Goal: Information Seeking & Learning: Learn about a topic

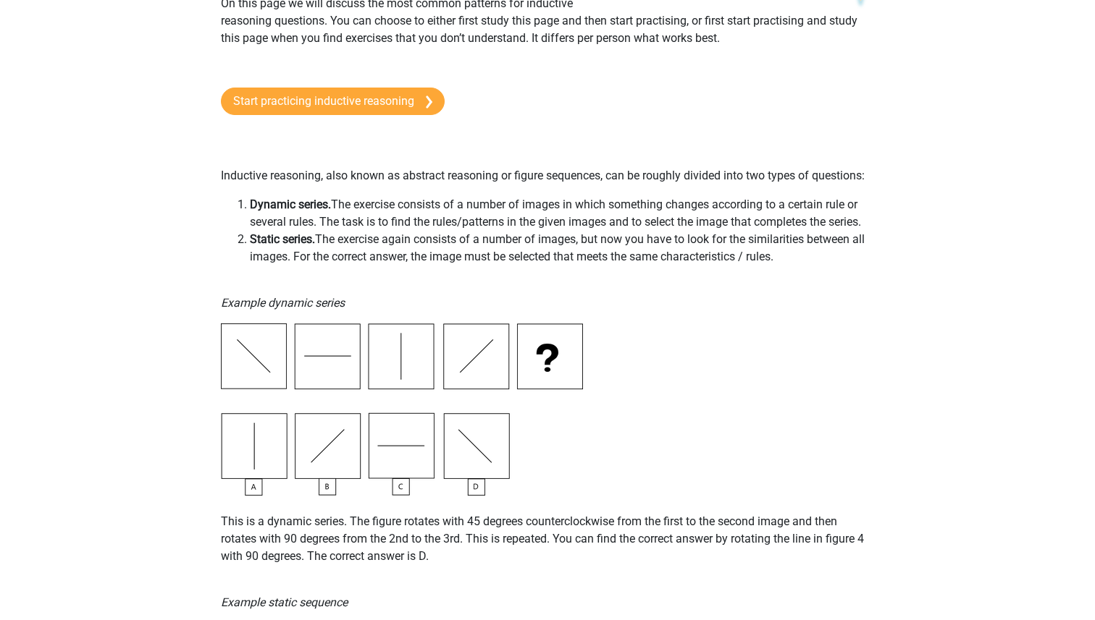
scroll to position [100, 0]
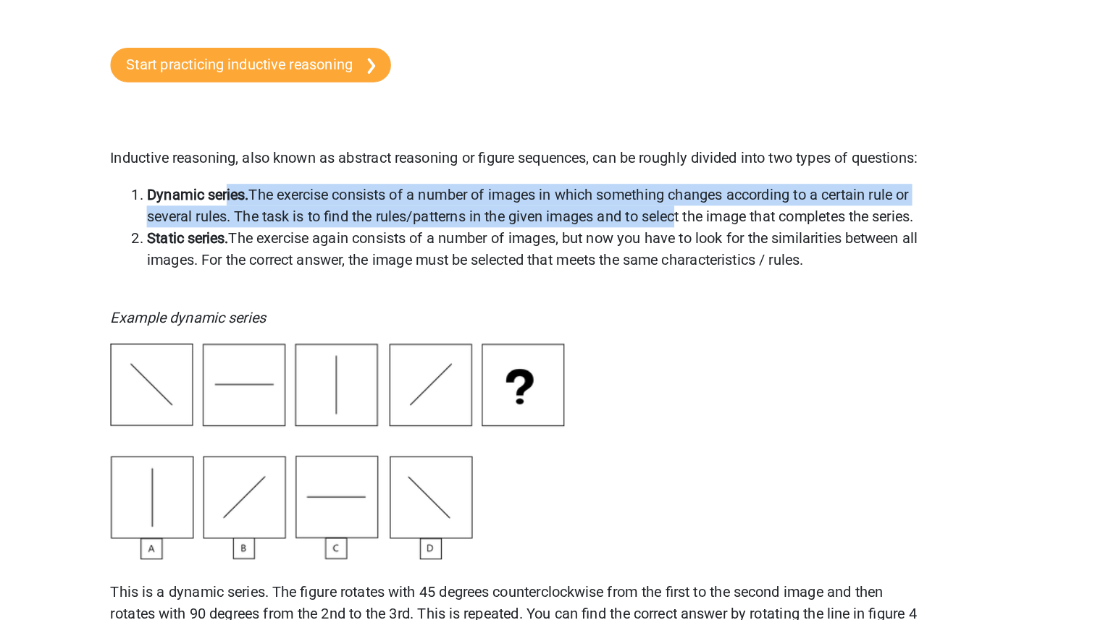
drag, startPoint x: 339, startPoint y: 227, endPoint x: 673, endPoint y: 239, distance: 334.6
click at [673, 239] on li "Dynamic series. The exercise consists of a number of images in which something …" at bounding box center [562, 237] width 624 height 35
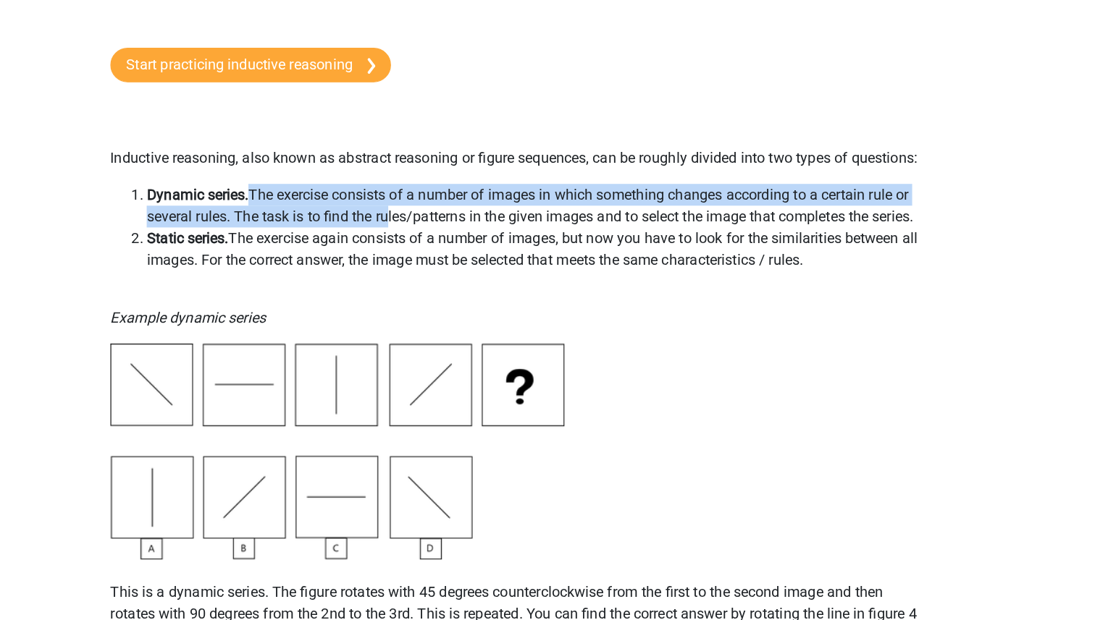
drag, startPoint x: 330, startPoint y: 224, endPoint x: 439, endPoint y: 248, distance: 111.0
click at [439, 248] on li "Dynamic series. The exercise consists of a number of images in which something …" at bounding box center [562, 237] width 624 height 35
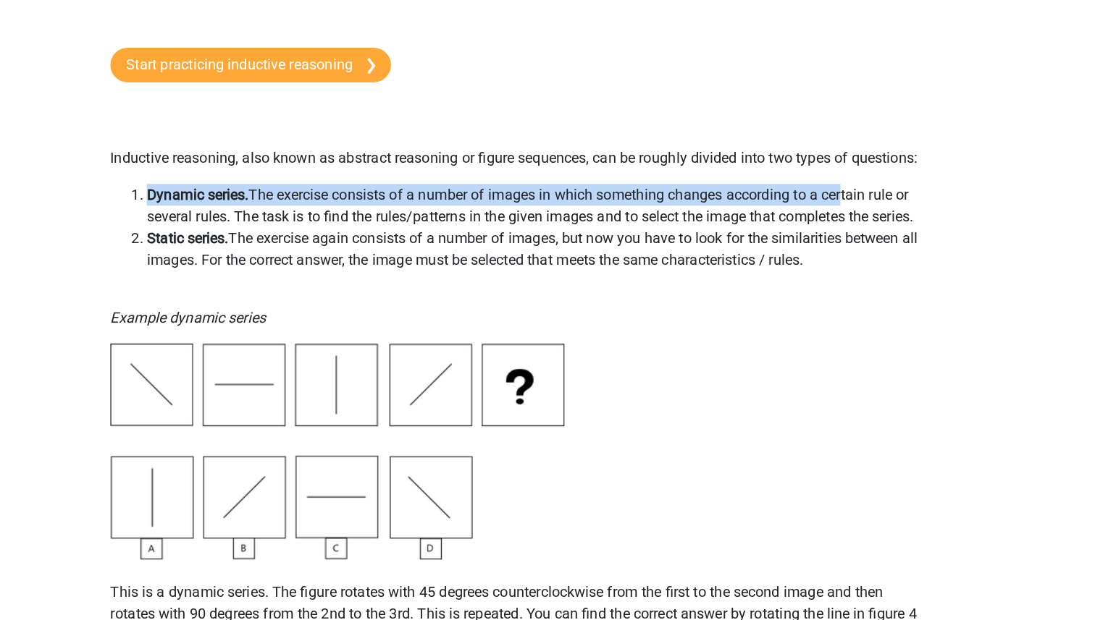
drag, startPoint x: 245, startPoint y: 230, endPoint x: 838, endPoint y: 232, distance: 593.6
click at [838, 232] on li "Dynamic series. The exercise consists of a number of images in which something …" at bounding box center [562, 237] width 624 height 35
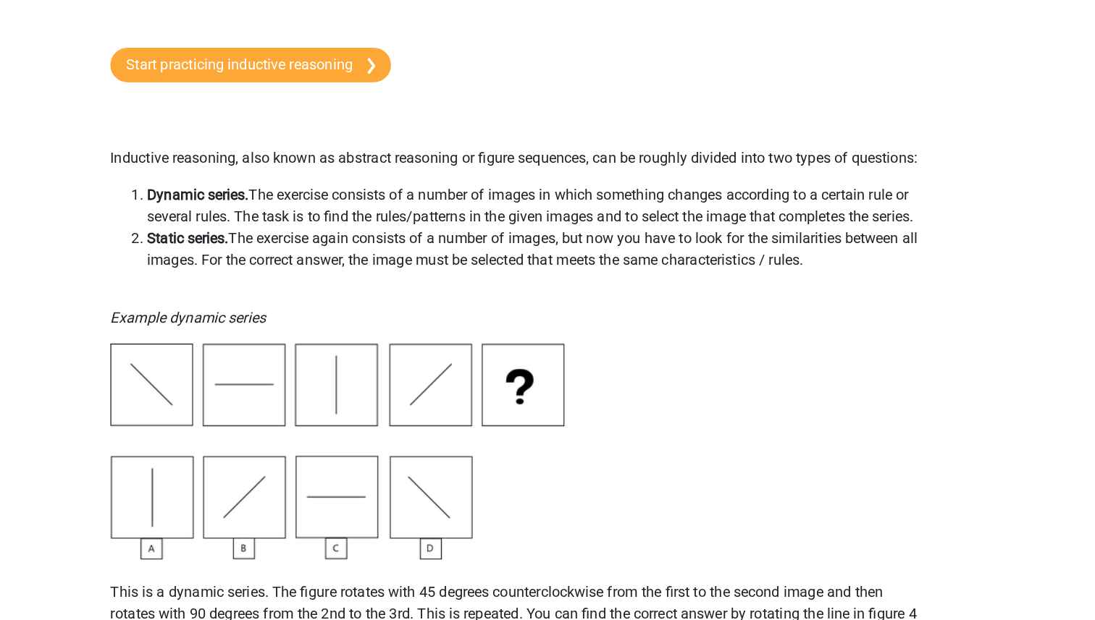
click at [657, 248] on li "Dynamic series. The exercise consists of a number of images in which something …" at bounding box center [562, 237] width 624 height 35
drag, startPoint x: 359, startPoint y: 256, endPoint x: 789, endPoint y: 287, distance: 431.1
click at [789, 287] on li "Static series. The exercise again consists of a number of images, but now you h…" at bounding box center [562, 272] width 624 height 35
click at [743, 263] on li "Static series. The exercise again consists of a number of images, but now you h…" at bounding box center [562, 272] width 624 height 35
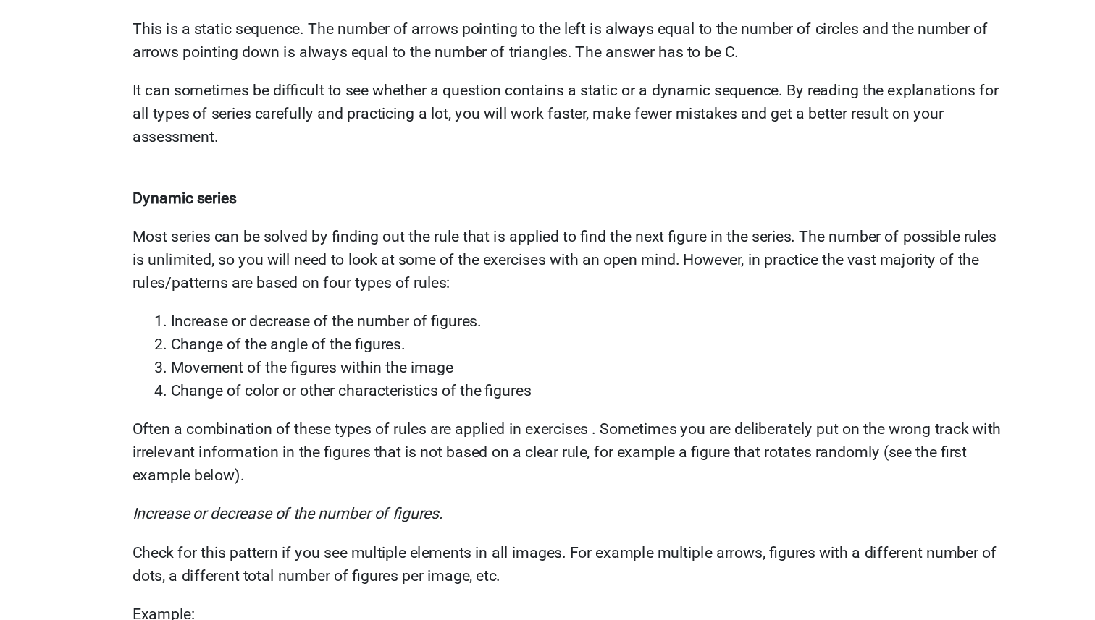
scroll to position [783, 0]
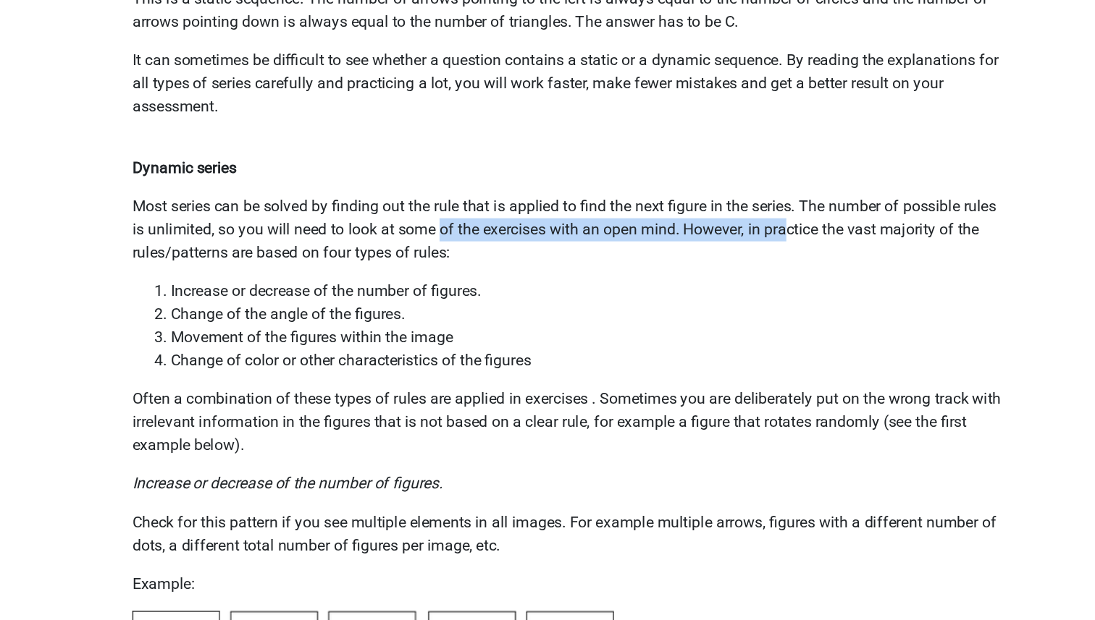
drag, startPoint x: 482, startPoint y: 326, endPoint x: 748, endPoint y: 326, distance: 265.7
click at [748, 326] on p "Most series can be solved by finding out the rule that is applied to find the n…" at bounding box center [547, 326] width 653 height 52
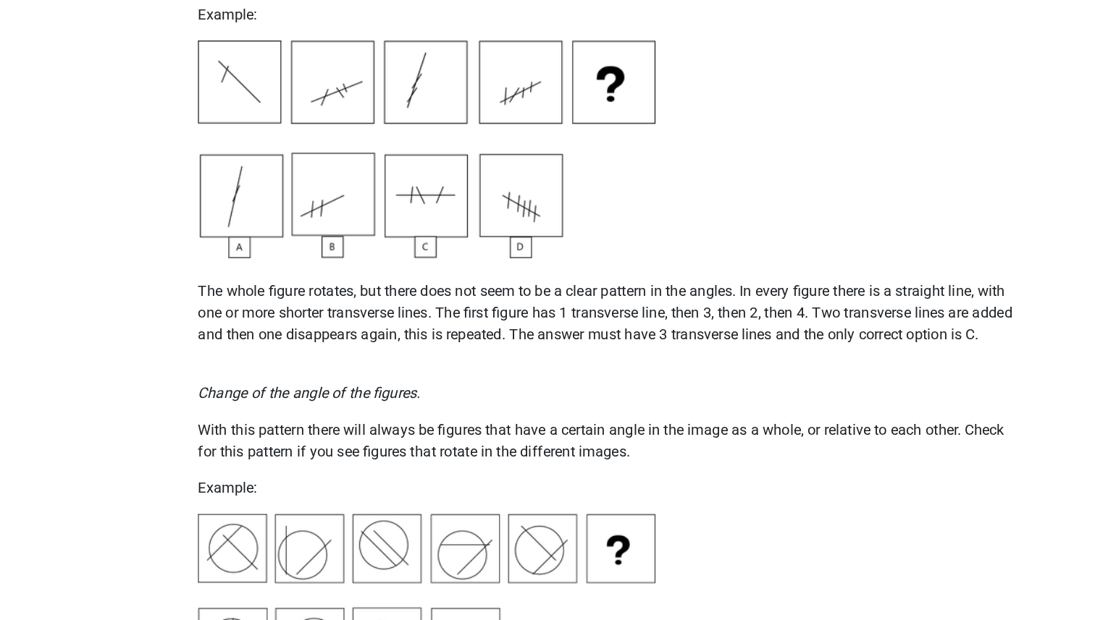
scroll to position [1349, 0]
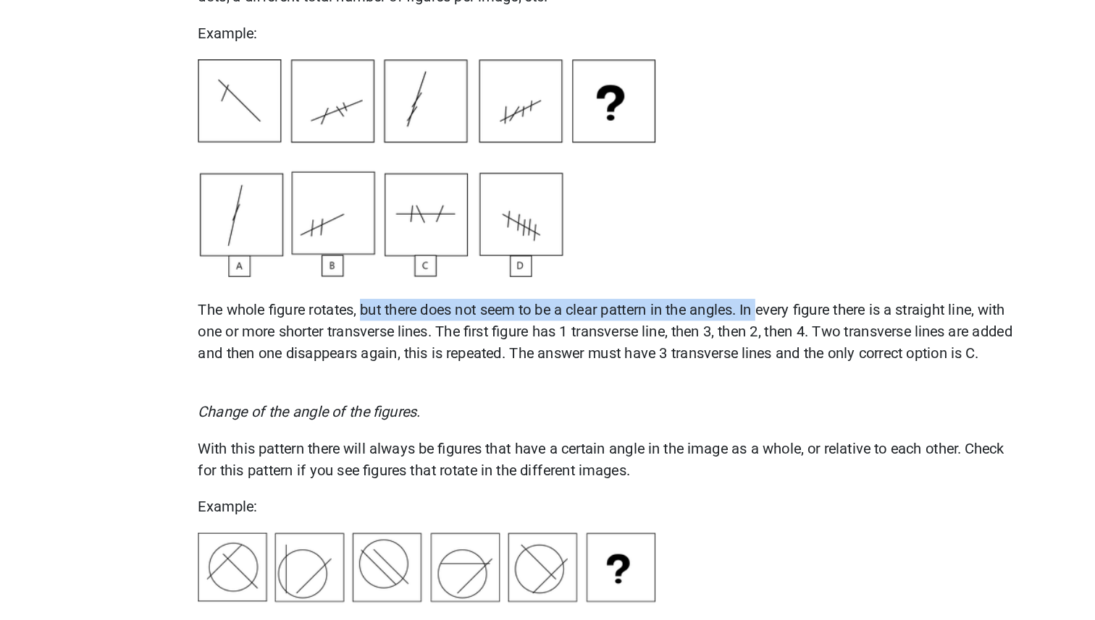
drag, startPoint x: 350, startPoint y: 243, endPoint x: 667, endPoint y: 243, distance: 317.1
click at [667, 243] on p "The whole figure rotates, but there does not seem to be a clear pattern in the …" at bounding box center [547, 253] width 653 height 69
click at [713, 246] on p "The whole figure rotates, but there does not seem to be a clear pattern in the …" at bounding box center [547, 253] width 653 height 69
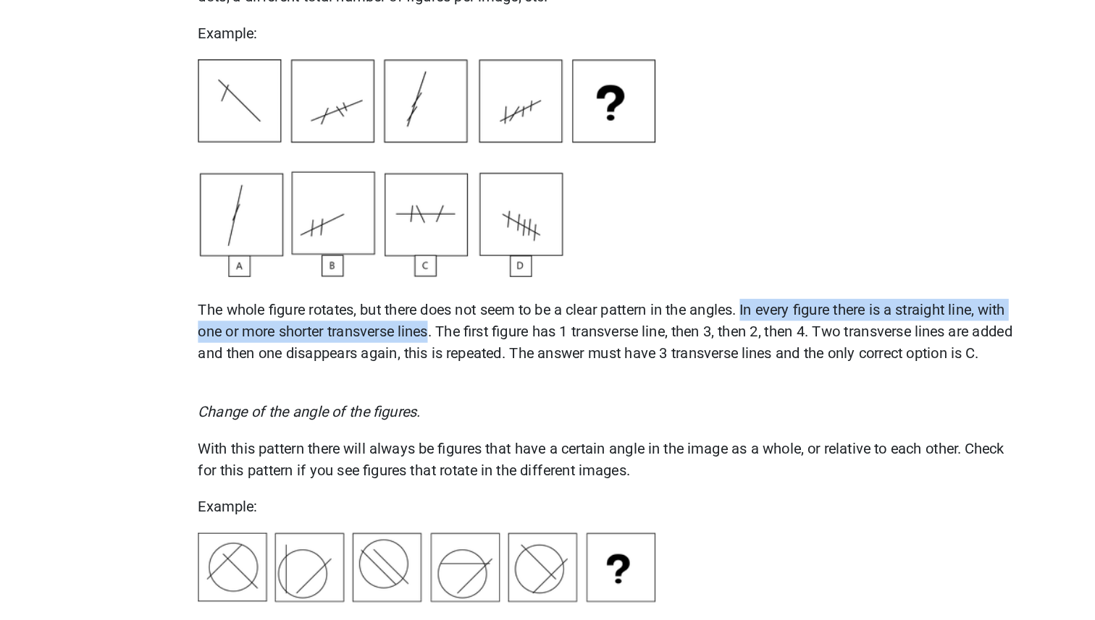
drag, startPoint x: 654, startPoint y: 243, endPoint x: 405, endPoint y: 269, distance: 250.3
click at [405, 269] on p "The whole figure rotates, but there does not seem to be a clear pattern in the …" at bounding box center [547, 253] width 653 height 69
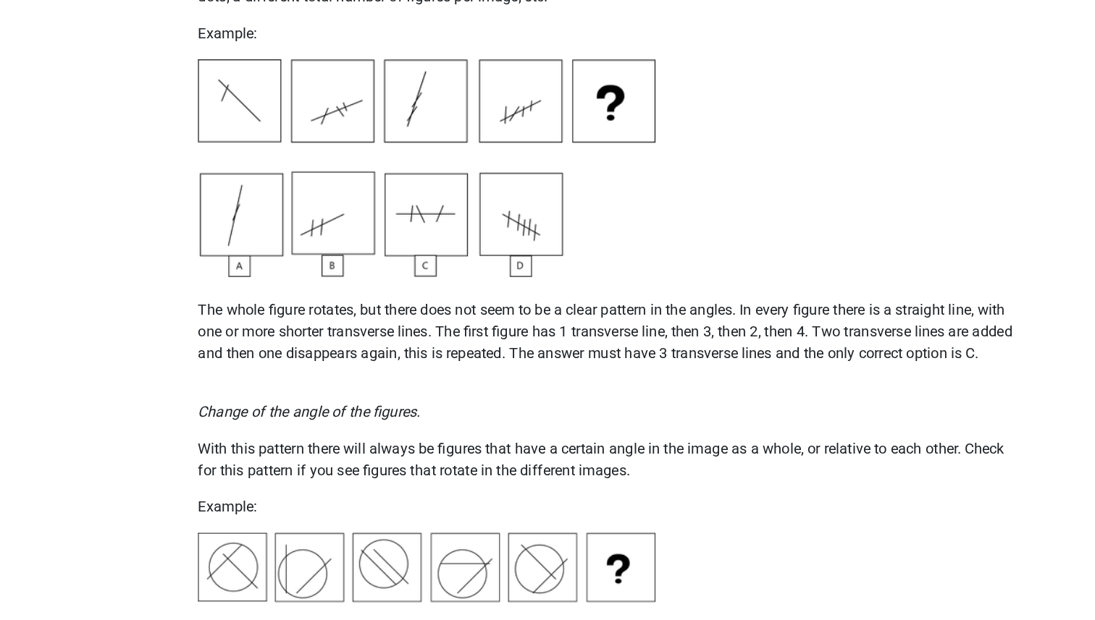
click at [429, 267] on p "The whole figure rotates, but there does not seem to be a clear pattern in the …" at bounding box center [547, 253] width 653 height 69
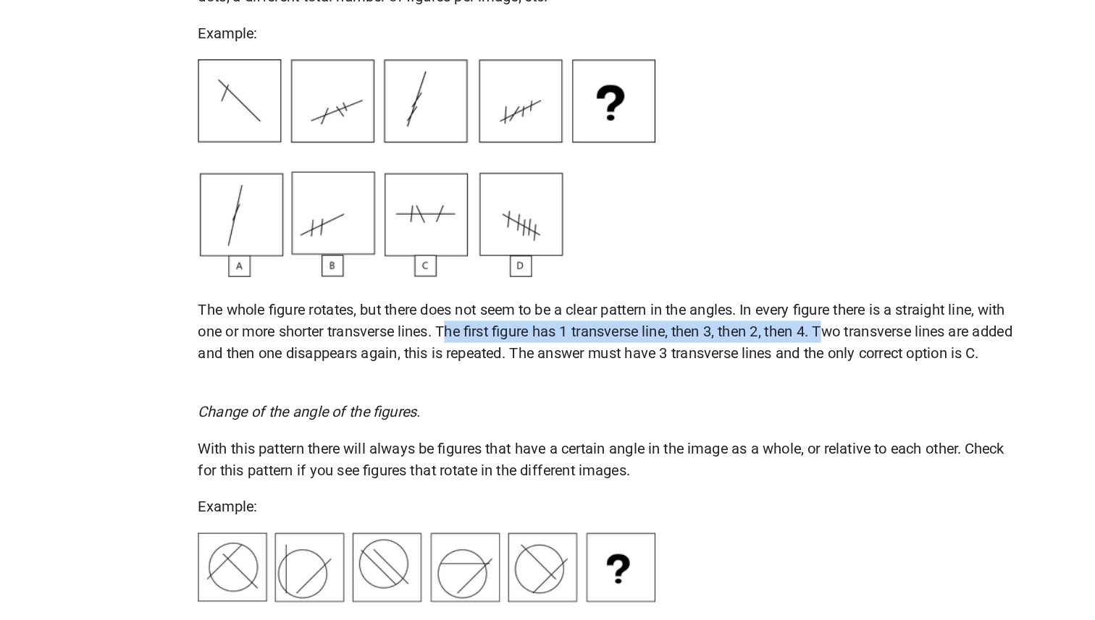
drag, startPoint x: 418, startPoint y: 267, endPoint x: 722, endPoint y: 268, distance: 304.8
click at [722, 268] on p "The whole figure rotates, but there does not seem to be a clear pattern in the …" at bounding box center [547, 253] width 653 height 69
click at [412, 100] on img at bounding box center [402, 133] width 362 height 172
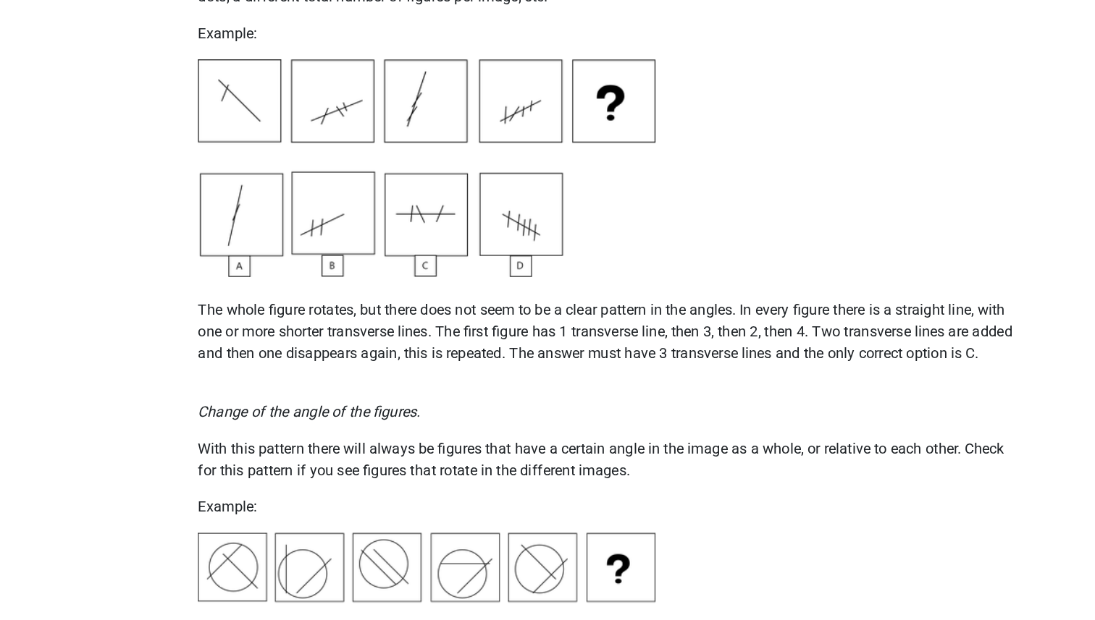
click at [601, 300] on p "Change of the angle of the figures." at bounding box center [547, 317] width 653 height 35
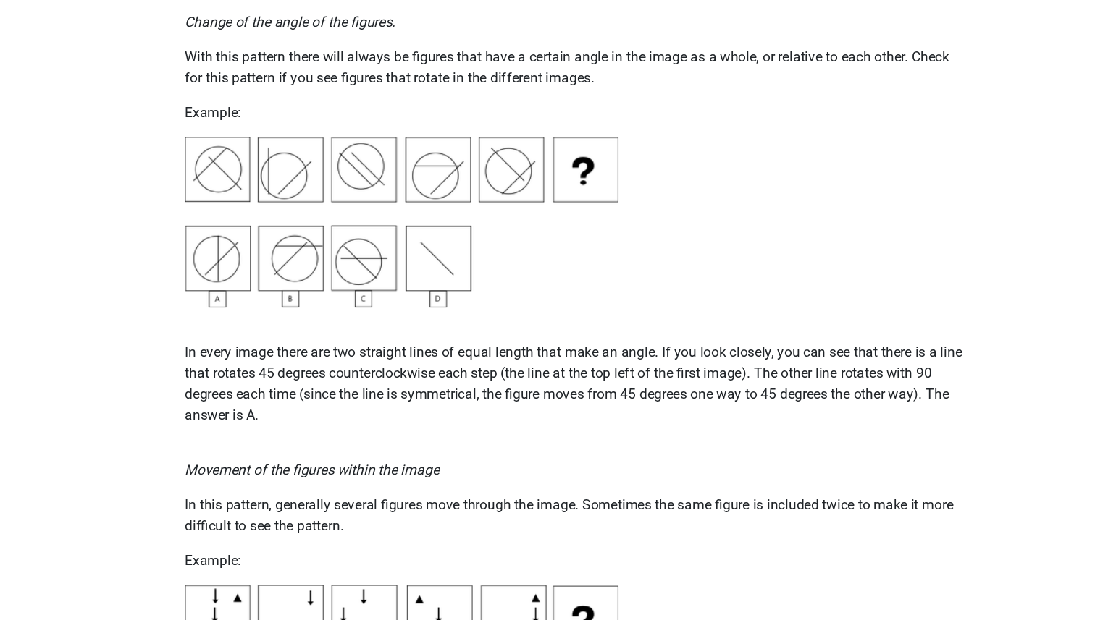
scroll to position [1555, 0]
